Goal: Task Accomplishment & Management: Manage account settings

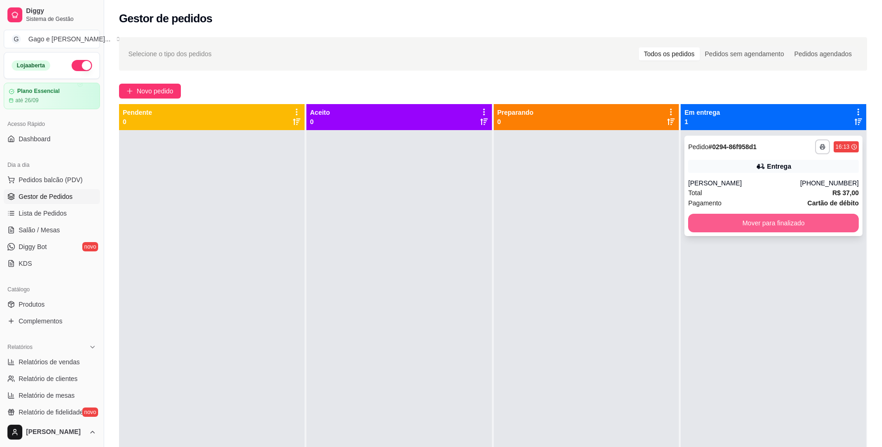
click at [813, 222] on button "Mover para finalizado" at bounding box center [773, 223] width 171 height 19
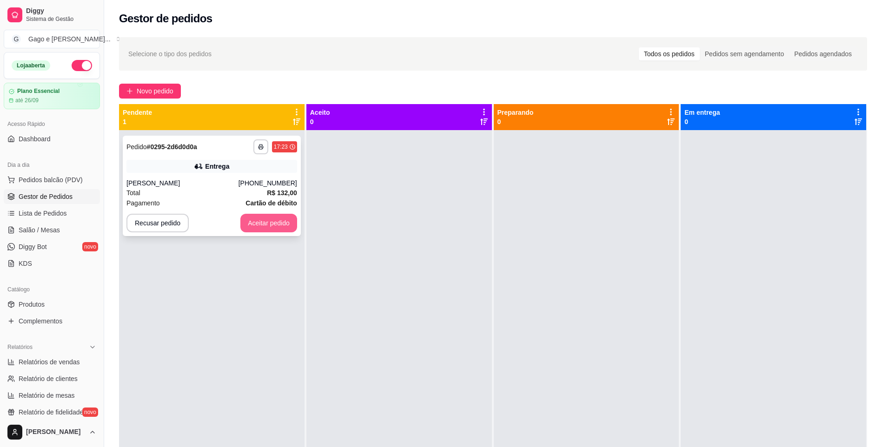
click at [272, 220] on button "Aceitar pedido" at bounding box center [268, 223] width 57 height 19
click at [272, 220] on div "Recusar pedido Aceitar pedido" at bounding box center [211, 223] width 171 height 19
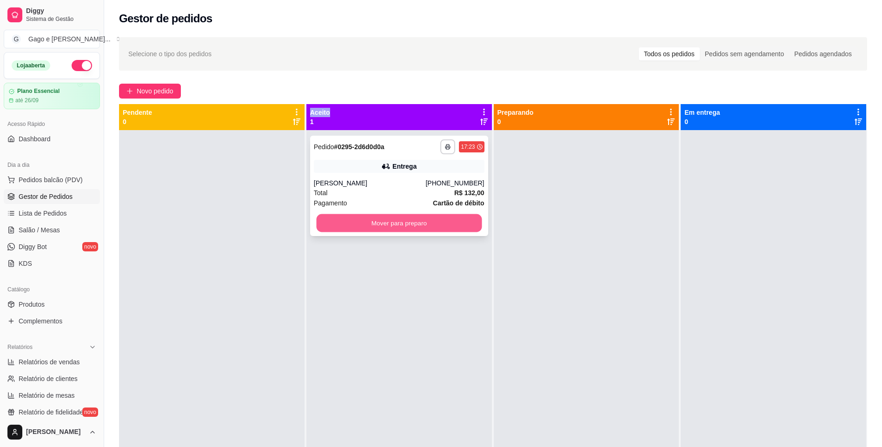
click at [451, 217] on button "Mover para preparo" at bounding box center [398, 223] width 165 height 18
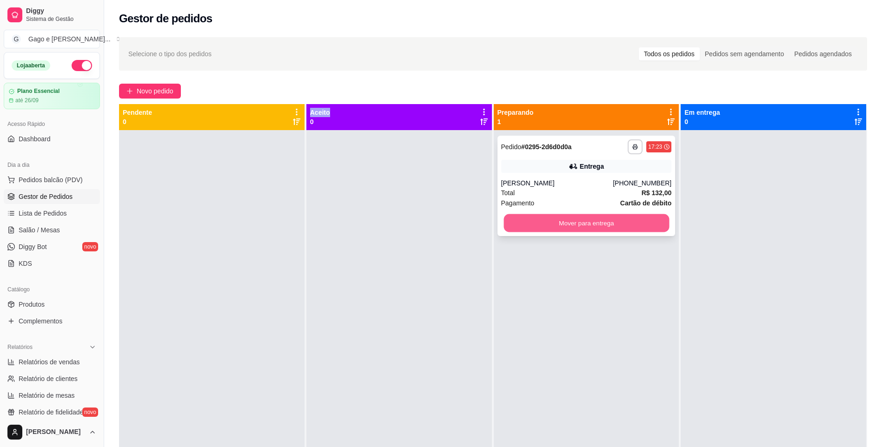
click at [588, 217] on button "Mover para entrega" at bounding box center [585, 223] width 165 height 18
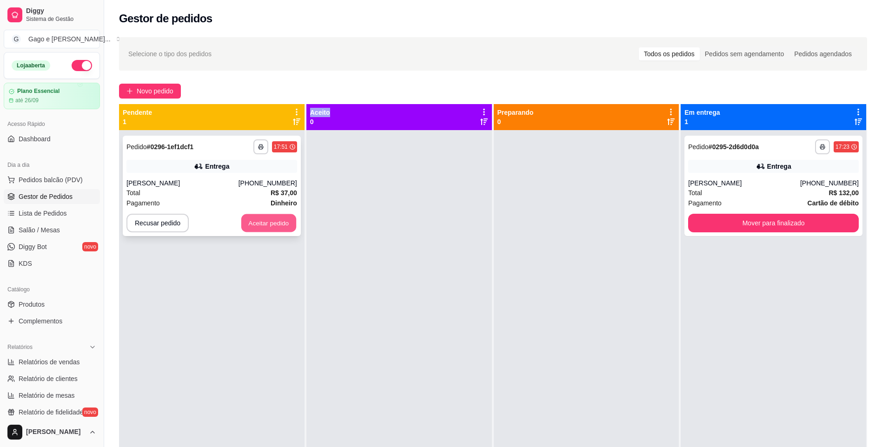
click at [268, 224] on button "Aceitar pedido" at bounding box center [268, 223] width 55 height 18
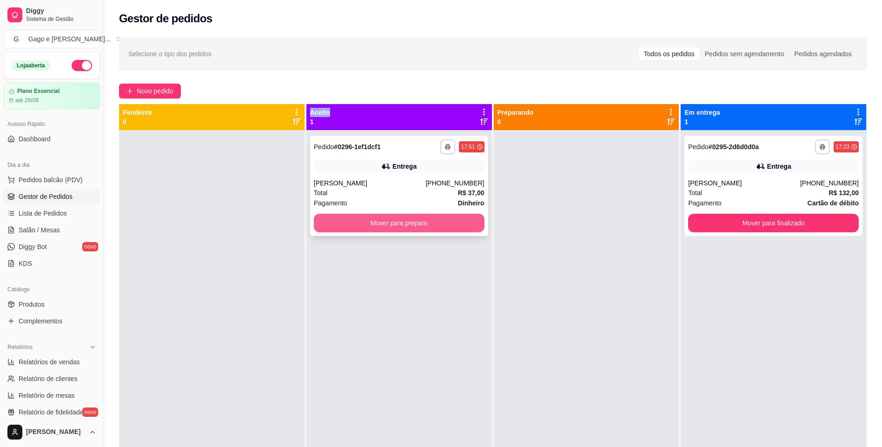
click at [433, 216] on button "Mover para preparo" at bounding box center [399, 223] width 171 height 19
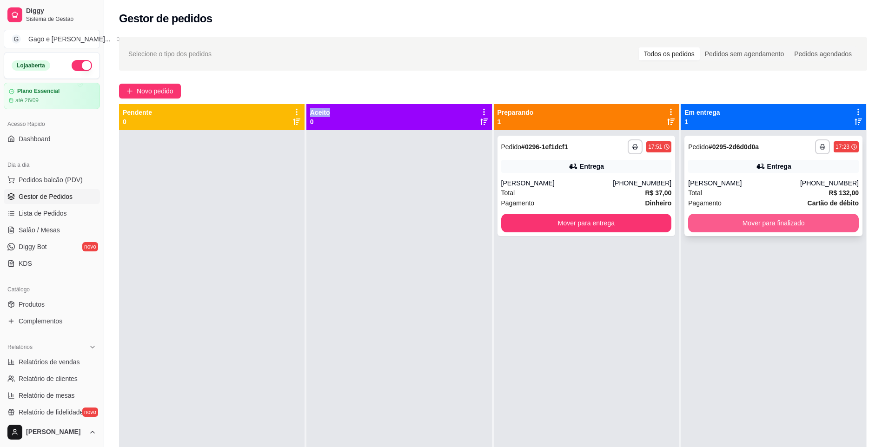
click at [784, 221] on button "Mover para finalizado" at bounding box center [773, 223] width 171 height 19
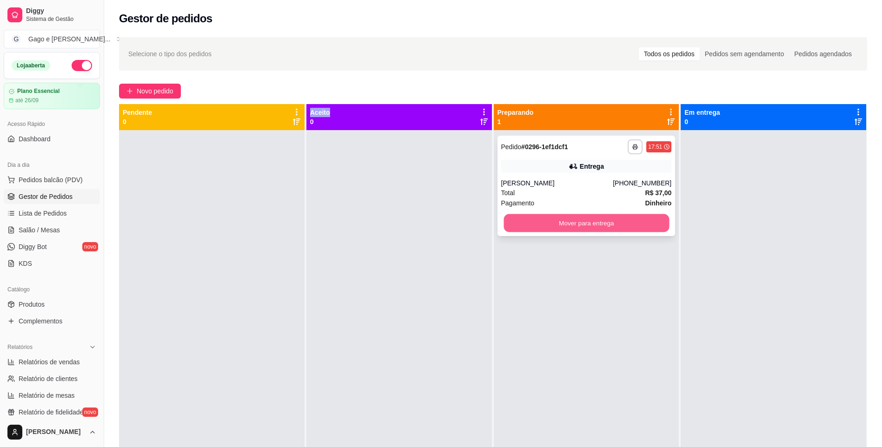
click at [641, 217] on button "Mover para entrega" at bounding box center [585, 223] width 165 height 18
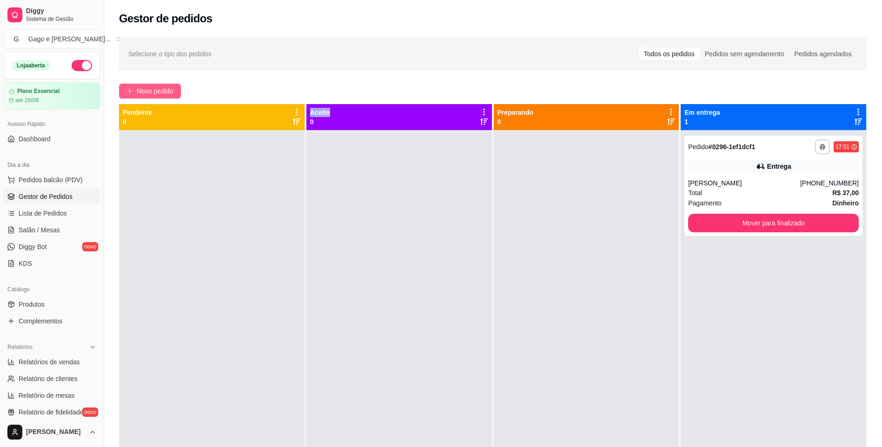
click at [132, 91] on icon "plus" at bounding box center [129, 91] width 5 height 0
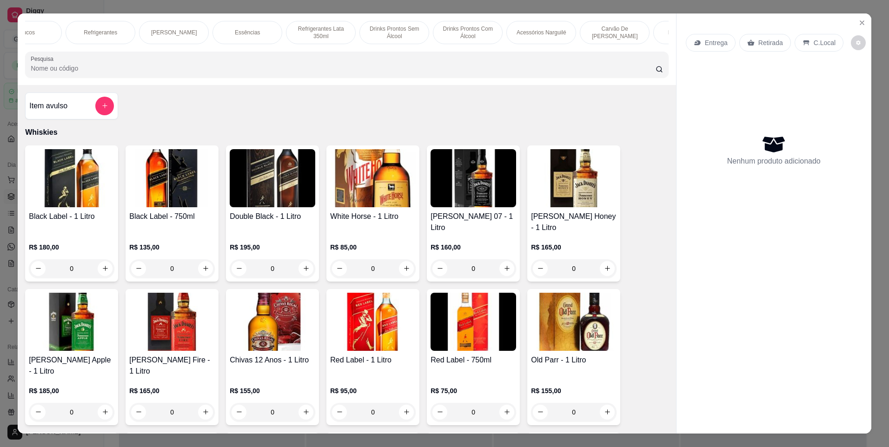
scroll to position [0, 1171]
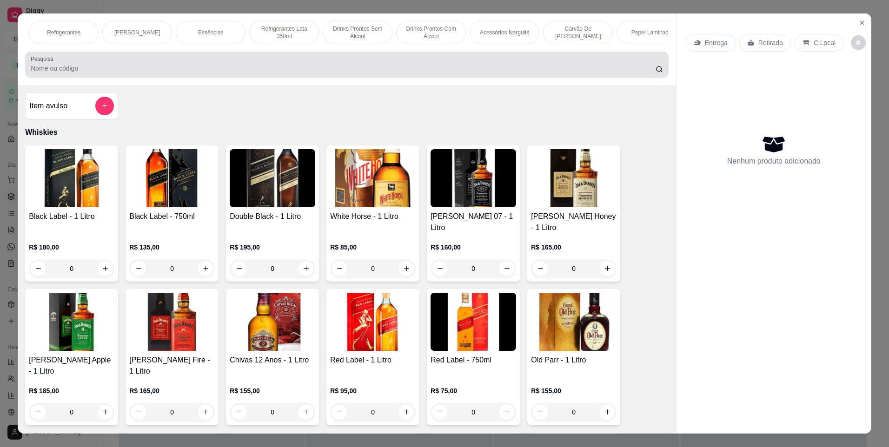
click at [617, 66] on div at bounding box center [347, 64] width 632 height 19
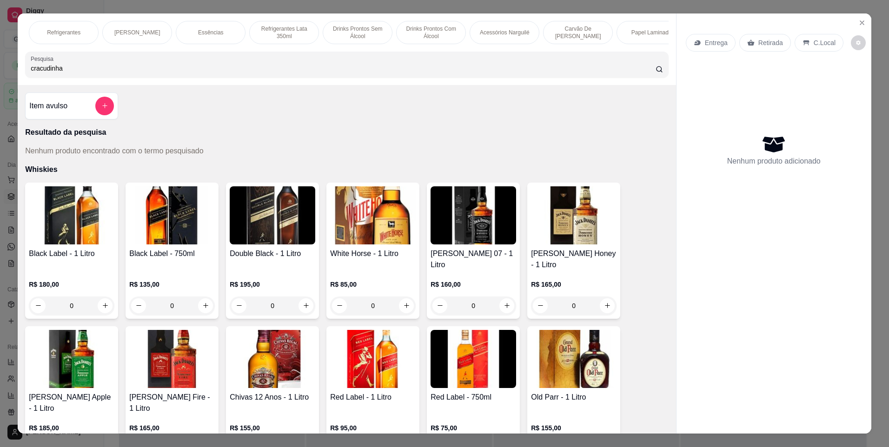
type input "cracudinha"
click at [656, 72] on circle at bounding box center [658, 68] width 5 height 5
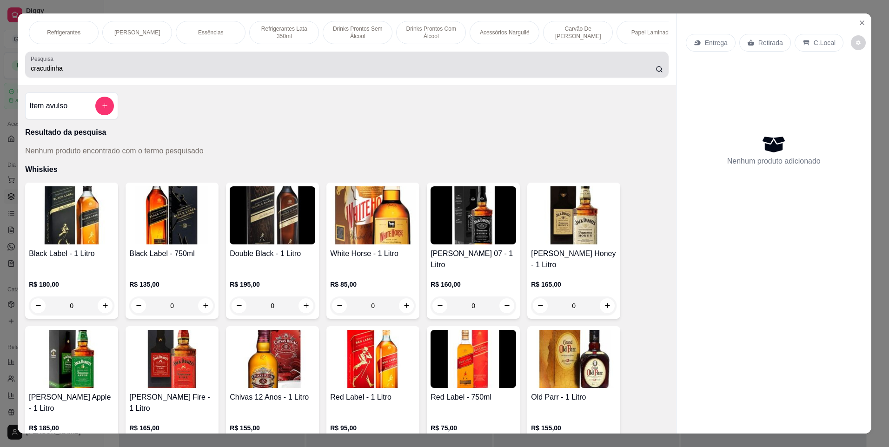
click at [655, 73] on icon at bounding box center [658, 69] width 7 height 7
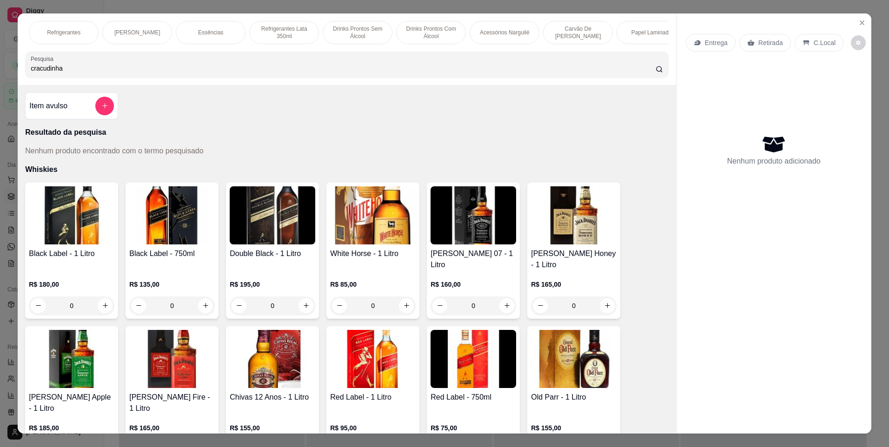
click at [658, 44] on div "Papel Laminado" at bounding box center [651, 32] width 70 height 23
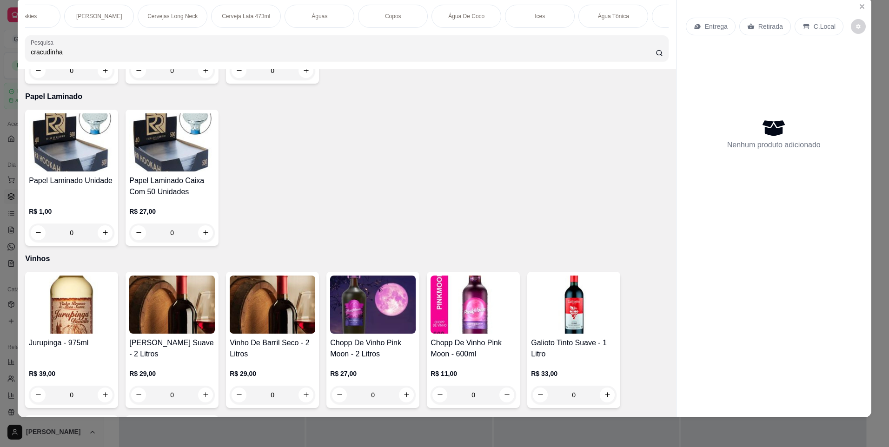
scroll to position [0, 0]
